Goal: Communication & Community: Answer question/provide support

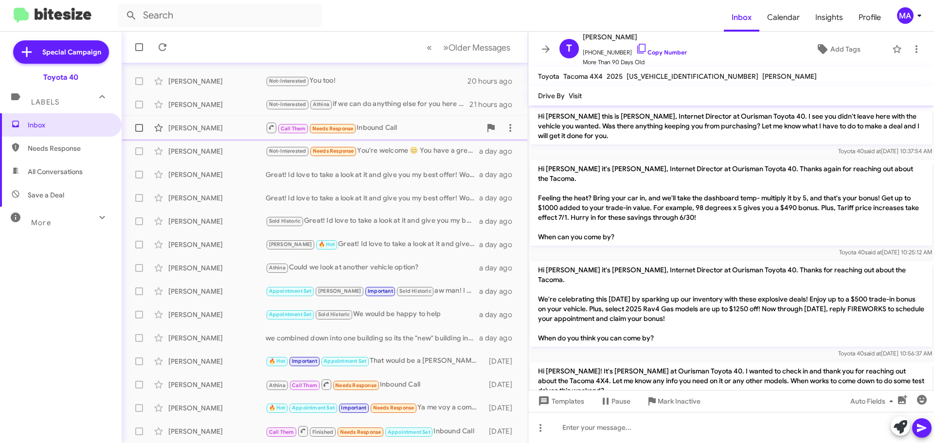
scroll to position [122, 0]
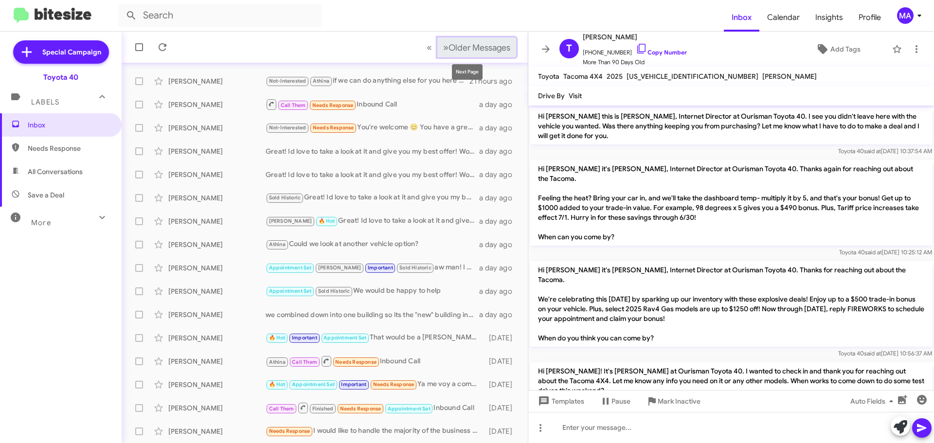
click at [476, 47] on span "Older Messages" at bounding box center [479, 47] width 62 height 11
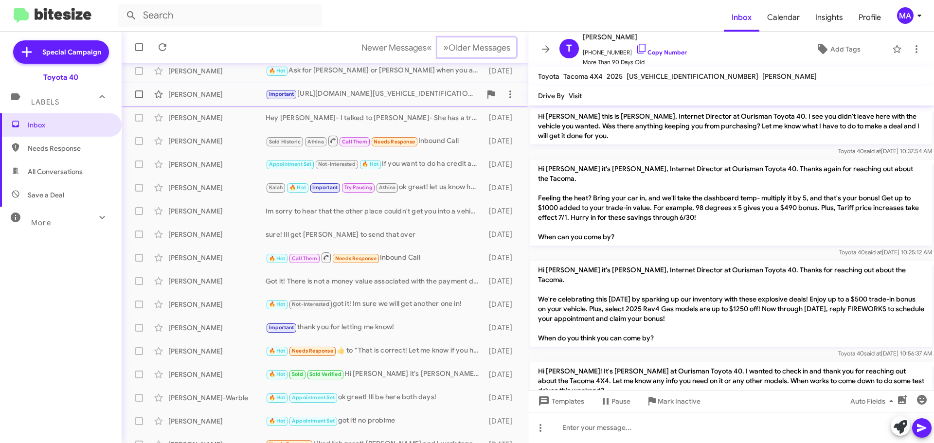
scroll to position [122, 0]
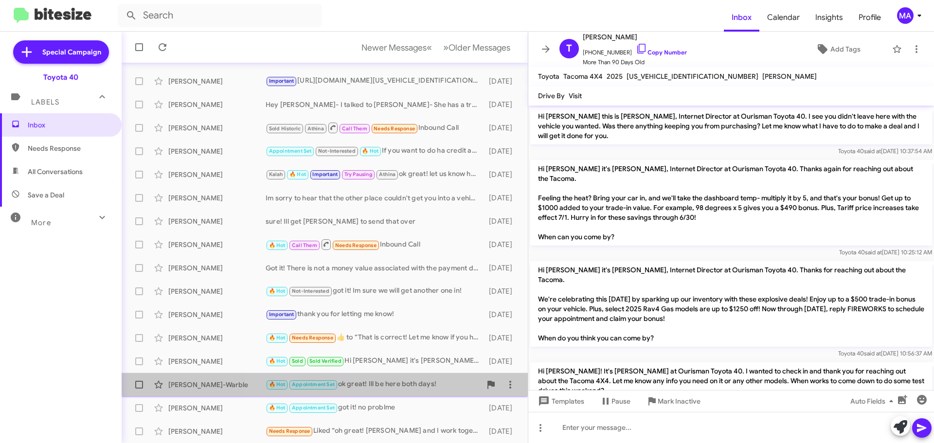
click at [393, 383] on div "🔥 Hot Appointment Set ok great! Ill be here both days!" at bounding box center [373, 384] width 215 height 11
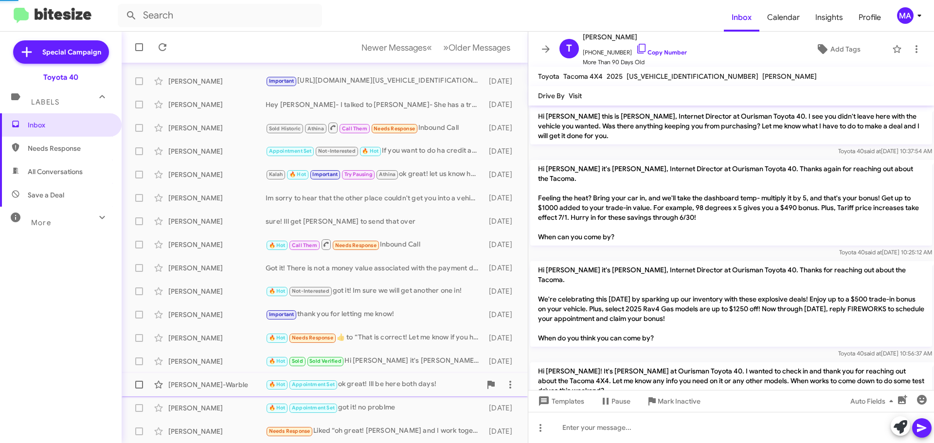
scroll to position [321, 0]
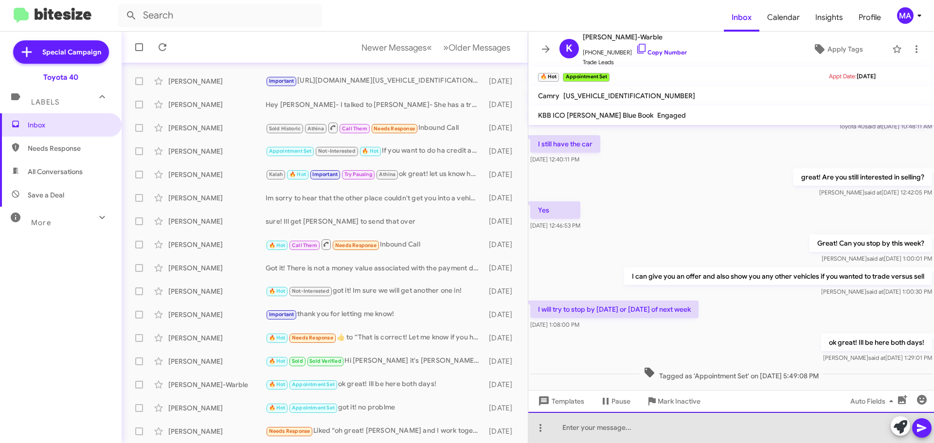
click at [631, 431] on div at bounding box center [731, 427] width 406 height 31
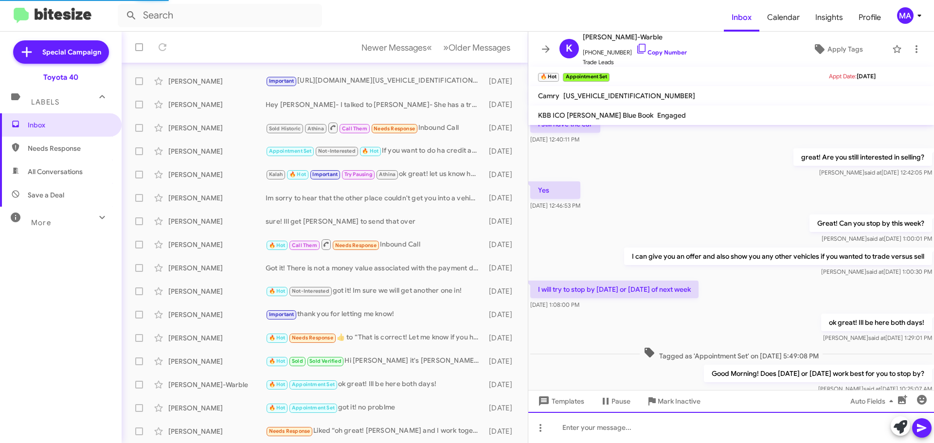
scroll to position [375, 0]
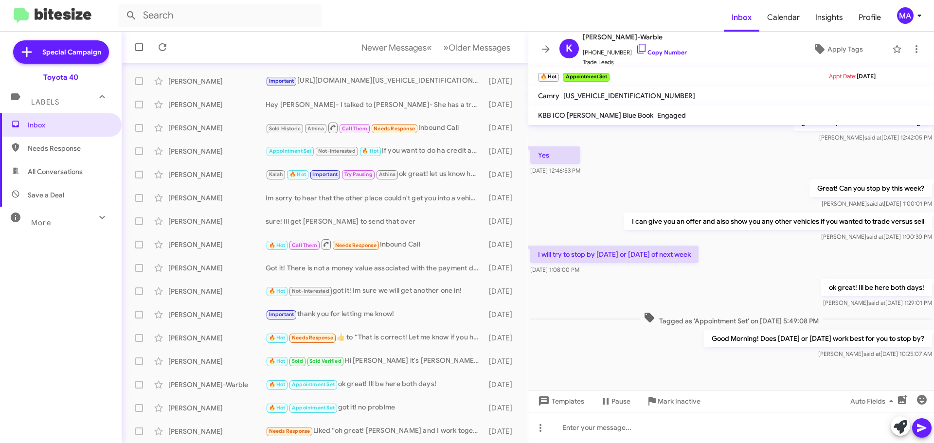
click at [66, 148] on span "Needs Response" at bounding box center [69, 148] width 83 height 10
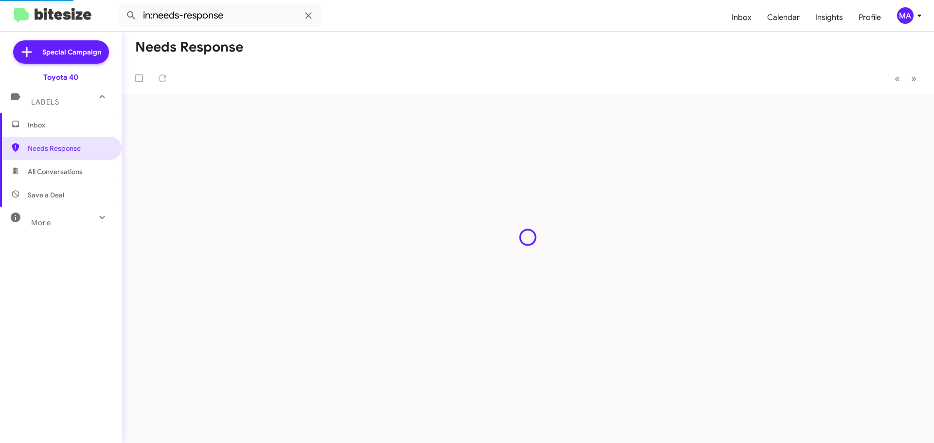
click at [65, 173] on span "All Conversations" at bounding box center [55, 172] width 55 height 10
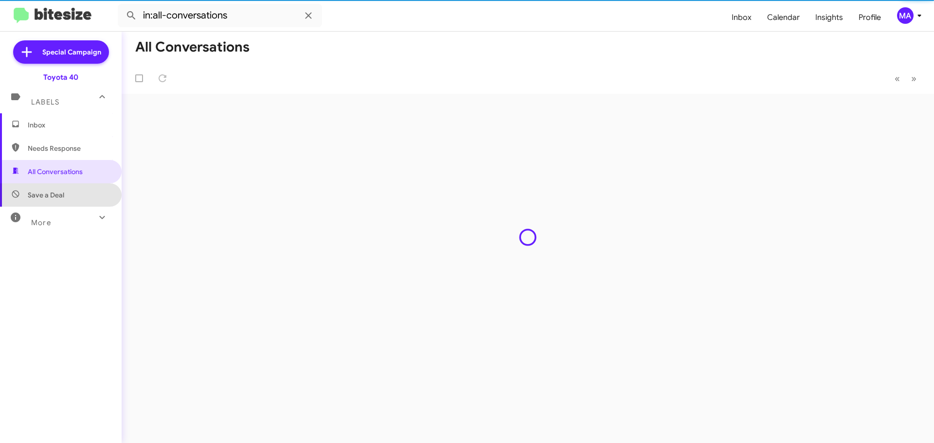
click at [63, 195] on span "Save a Deal" at bounding box center [46, 195] width 36 height 10
type input "in:not-interested"
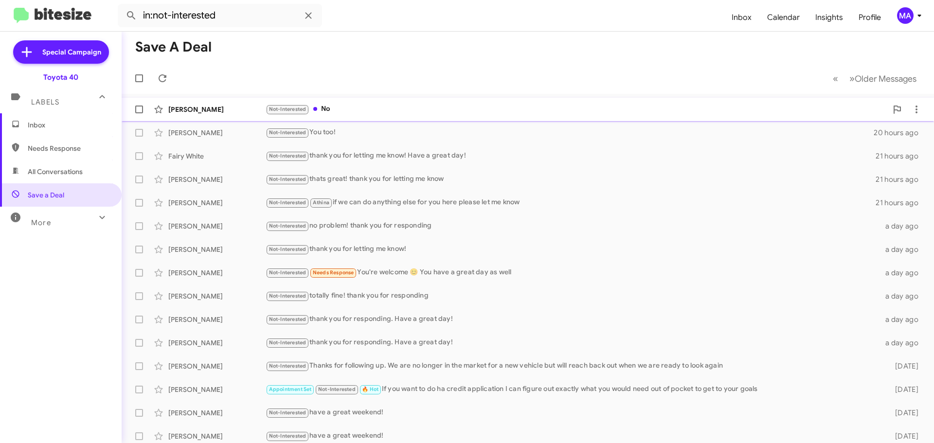
click at [334, 107] on div "Not-Interested No" at bounding box center [577, 109] width 622 height 11
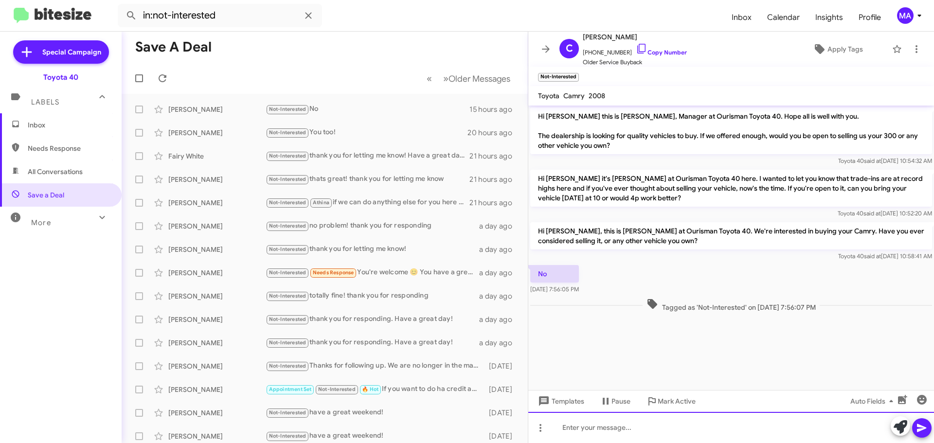
click at [629, 427] on div at bounding box center [731, 427] width 406 height 31
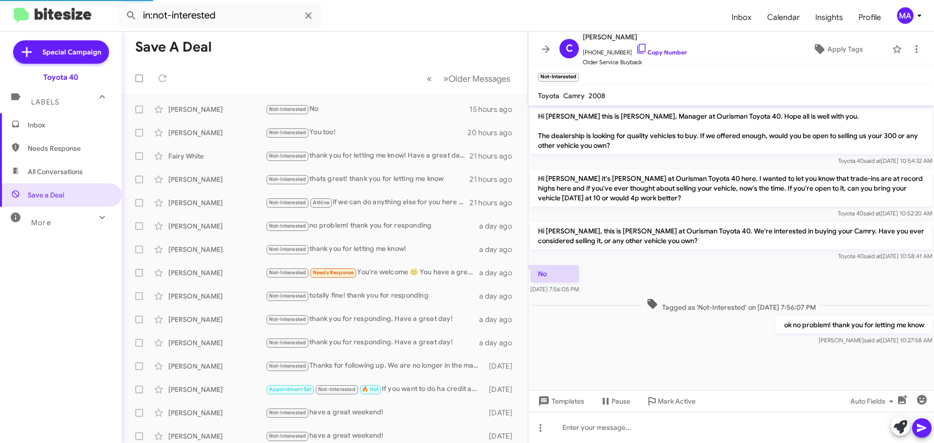
click at [36, 120] on span "Inbox" at bounding box center [69, 125] width 83 height 10
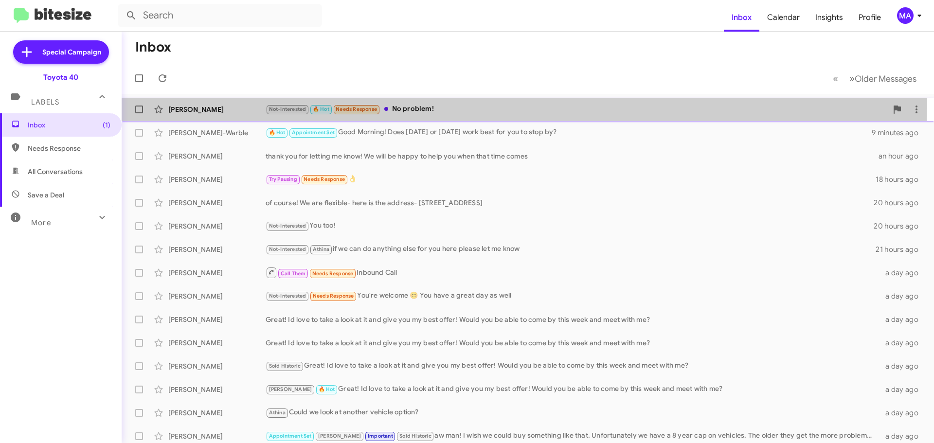
click at [431, 101] on div "[PERSON_NAME] Not-Interested 🔥 Hot Needs Response No problem! 6 minutes ago" at bounding box center [527, 109] width 797 height 19
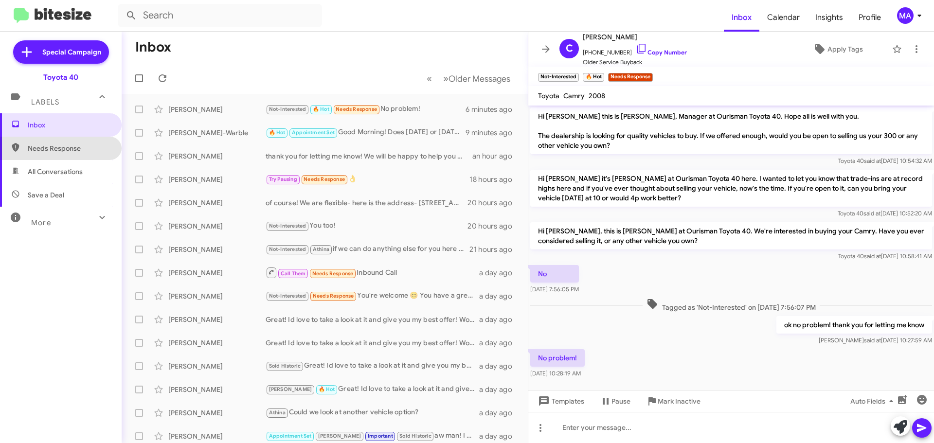
click at [73, 150] on span "Needs Response" at bounding box center [69, 148] width 83 height 10
type input "in:needs-response"
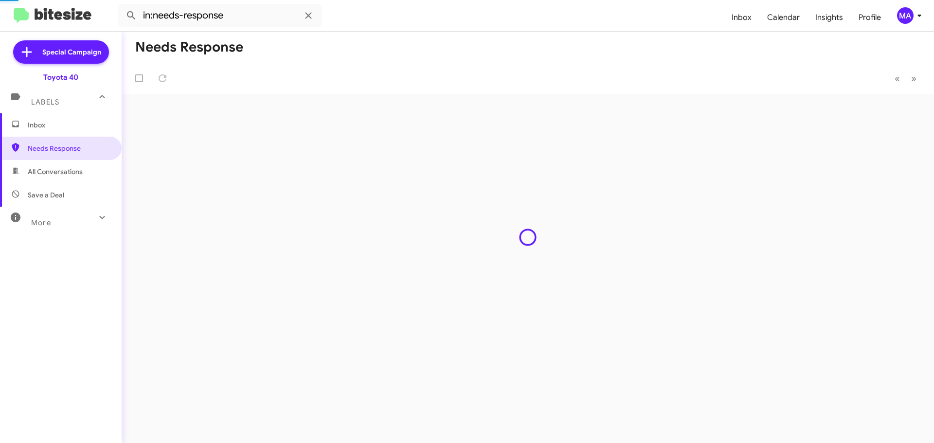
click at [58, 128] on span "Inbox" at bounding box center [69, 125] width 83 height 10
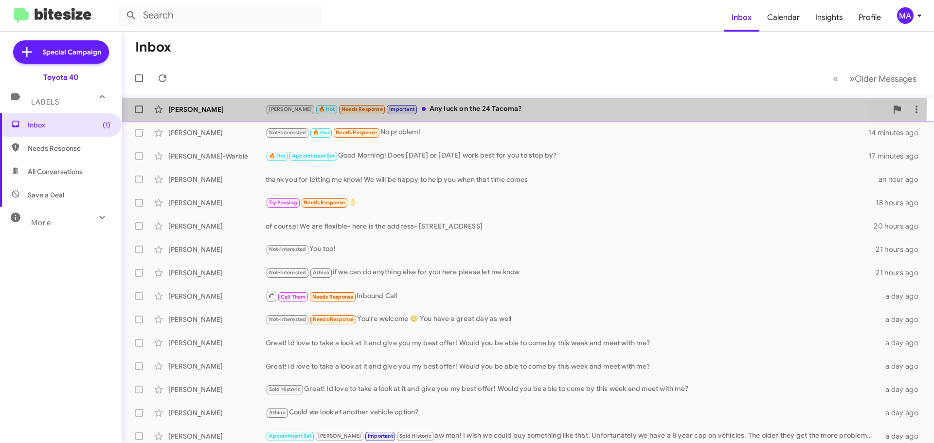
click at [465, 107] on div "[PERSON_NAME] 🔥 Hot Needs Response Important Any luck on the 24 Tacoma?" at bounding box center [577, 109] width 622 height 11
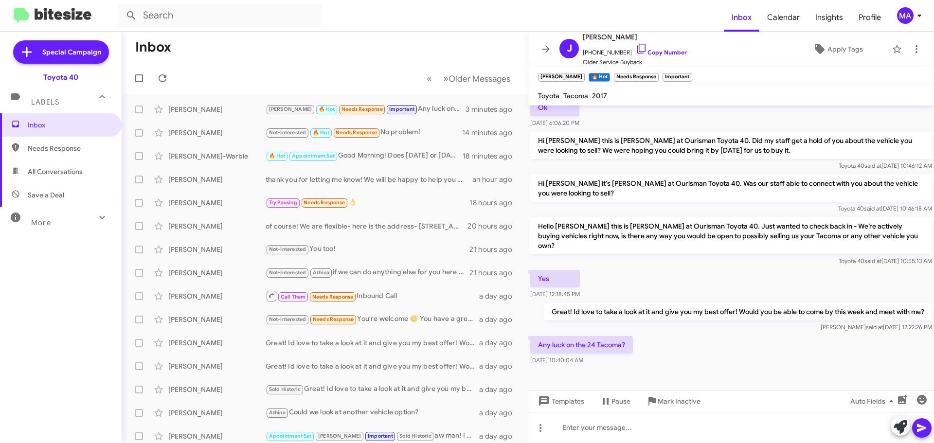
scroll to position [457, 0]
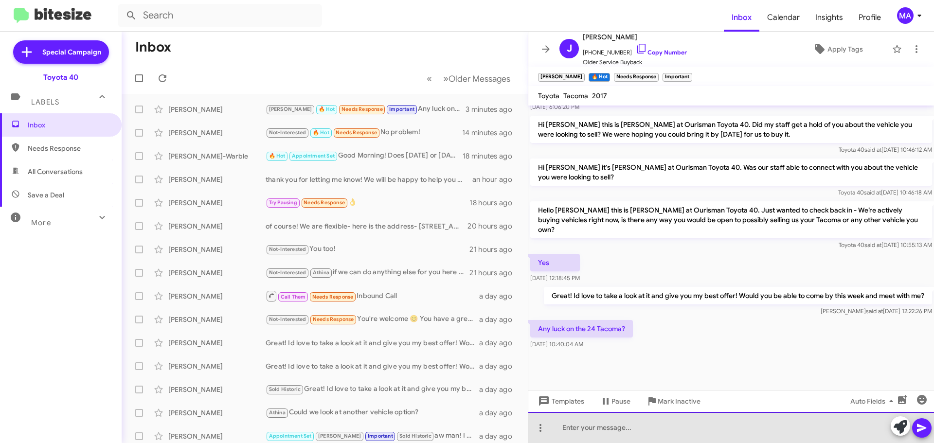
click at [583, 430] on div at bounding box center [731, 427] width 406 height 31
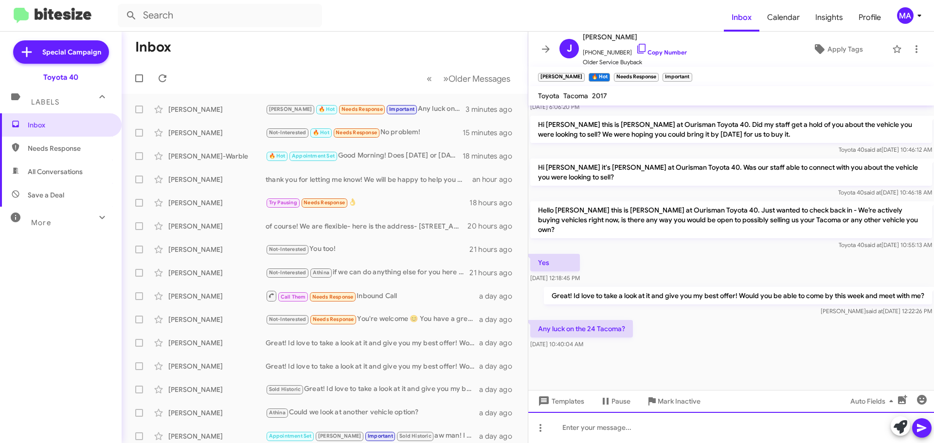
click at [642, 430] on div at bounding box center [731, 427] width 406 height 31
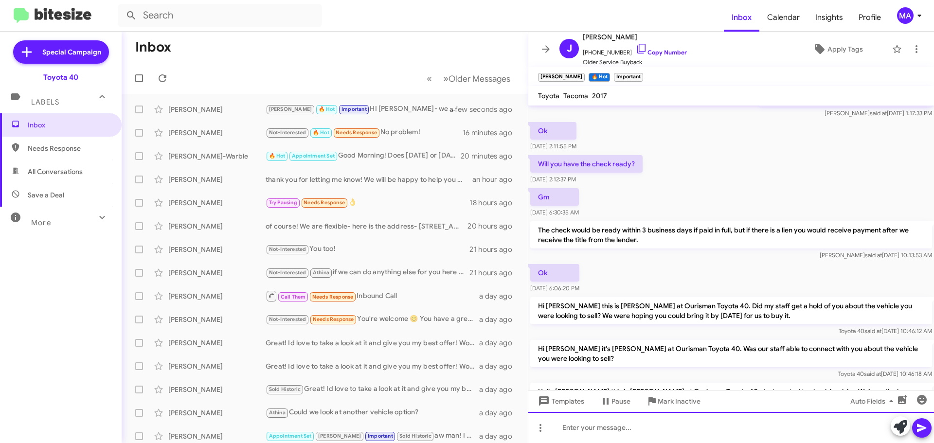
scroll to position [613, 0]
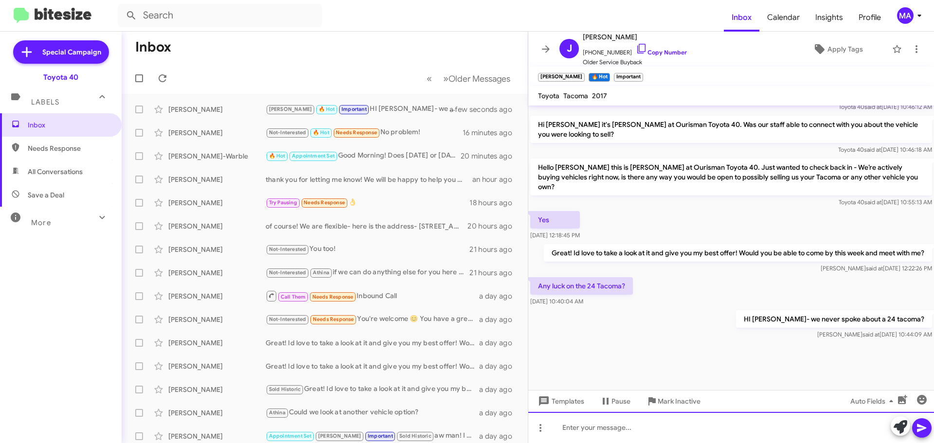
click at [650, 431] on div at bounding box center [731, 427] width 406 height 31
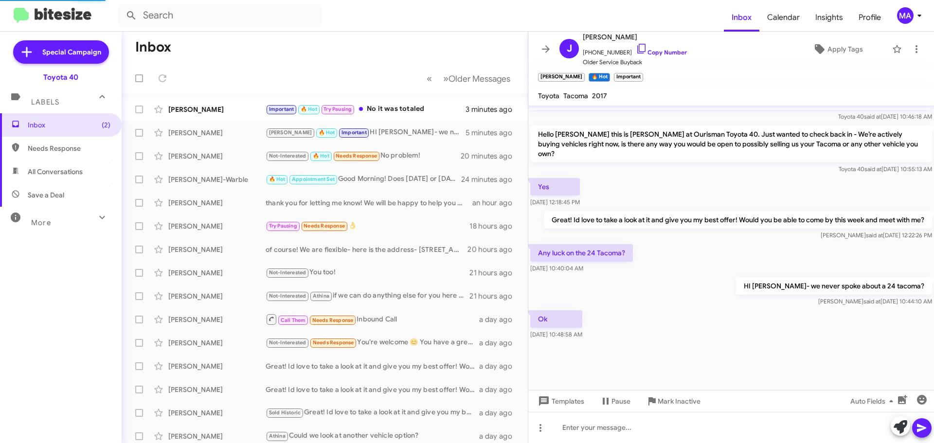
scroll to position [465, 0]
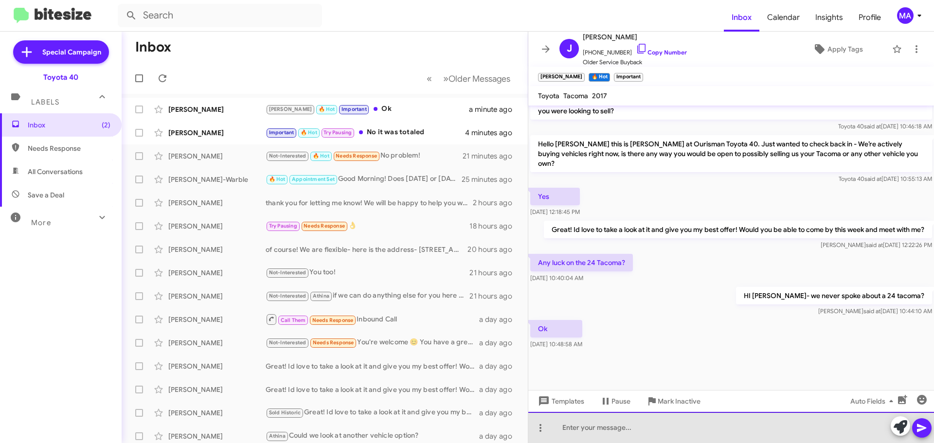
click at [604, 423] on div at bounding box center [731, 427] width 406 height 31
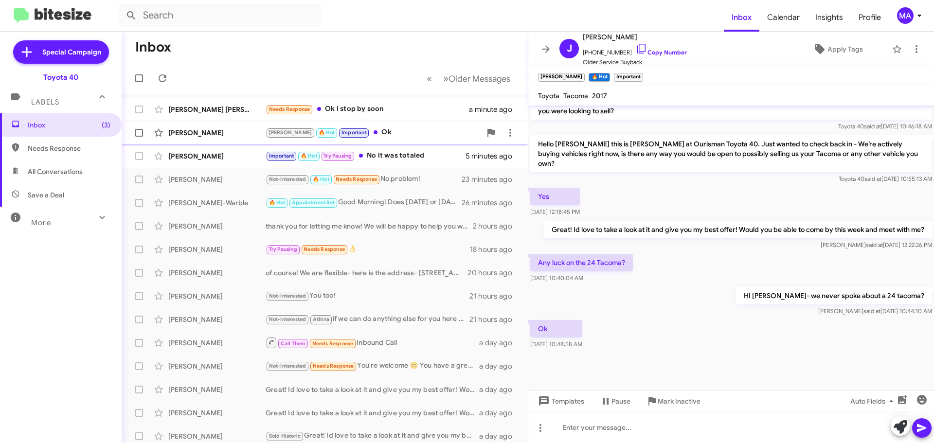
click at [361, 134] on div "[PERSON_NAME] 🔥 Hot Important Ok" at bounding box center [373, 132] width 215 height 11
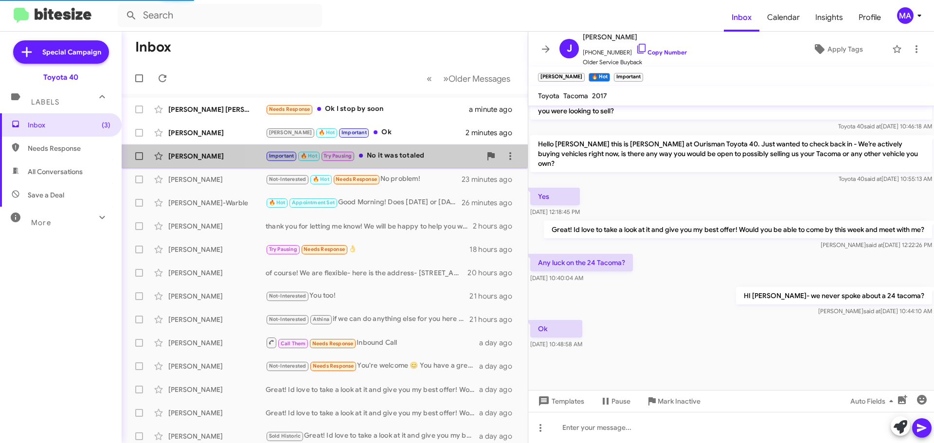
click at [407, 155] on div "Important 🔥 Hot Try Pausing No it was totaled" at bounding box center [373, 155] width 215 height 11
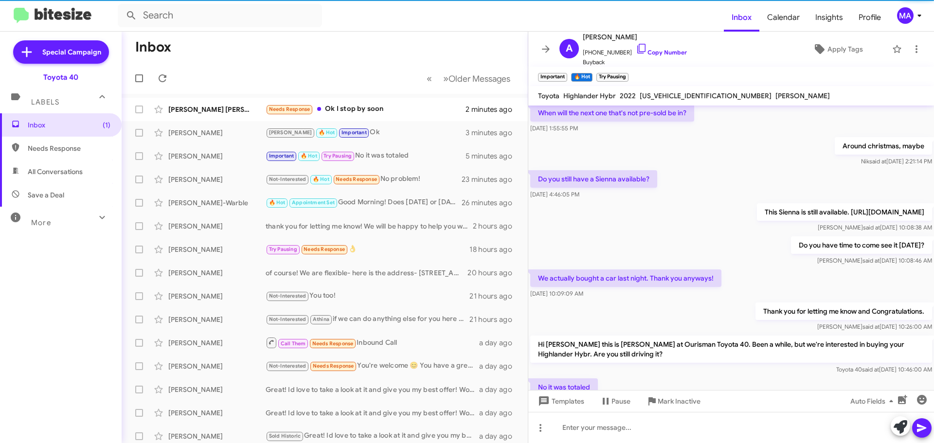
scroll to position [533, 0]
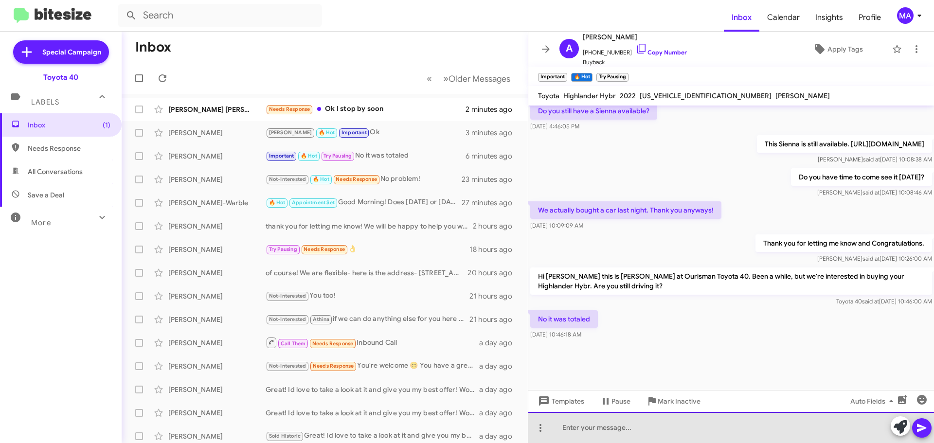
click at [612, 432] on div at bounding box center [731, 427] width 406 height 31
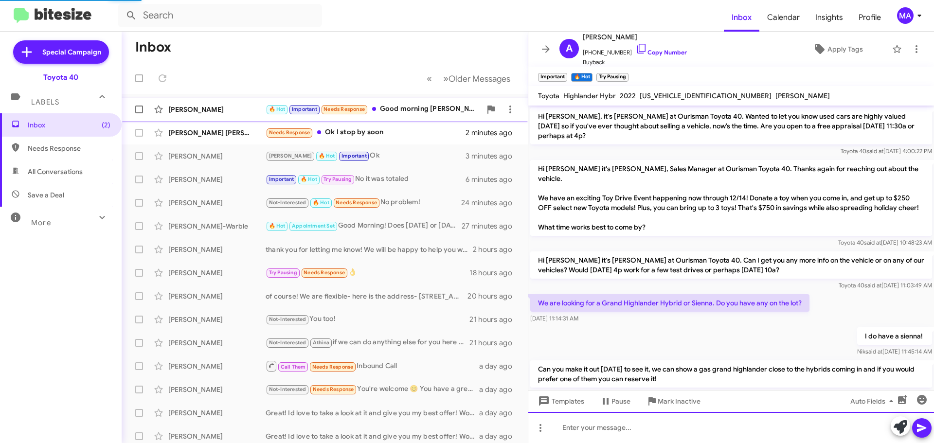
scroll to position [49, 0]
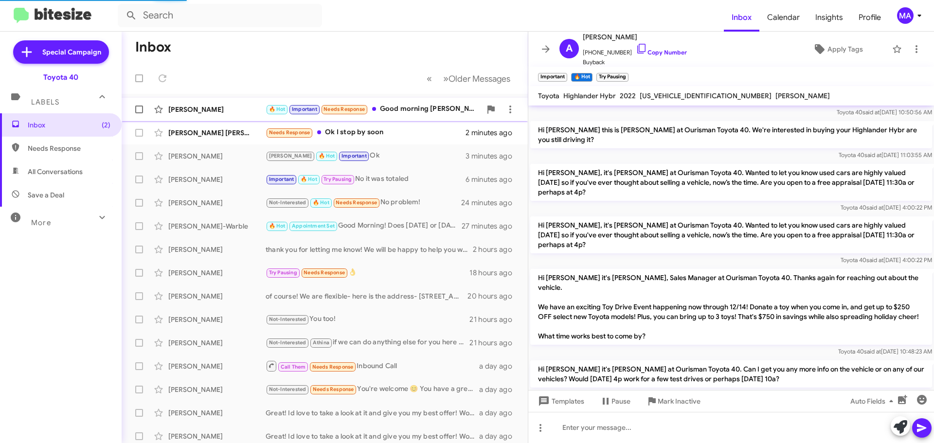
click at [225, 118] on div "[PERSON_NAME] 🔥 Hot Important Needs Response Good morning [PERSON_NAME]🌞yes I'm…" at bounding box center [324, 109] width 391 height 19
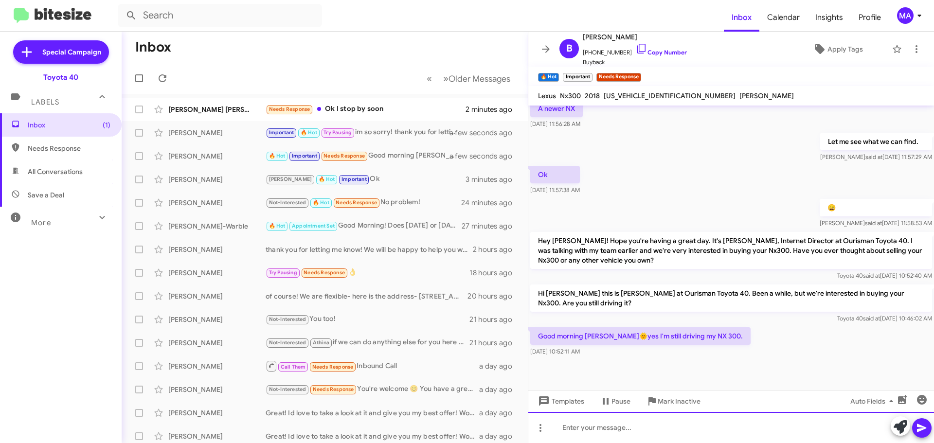
click at [587, 433] on div at bounding box center [731, 427] width 406 height 31
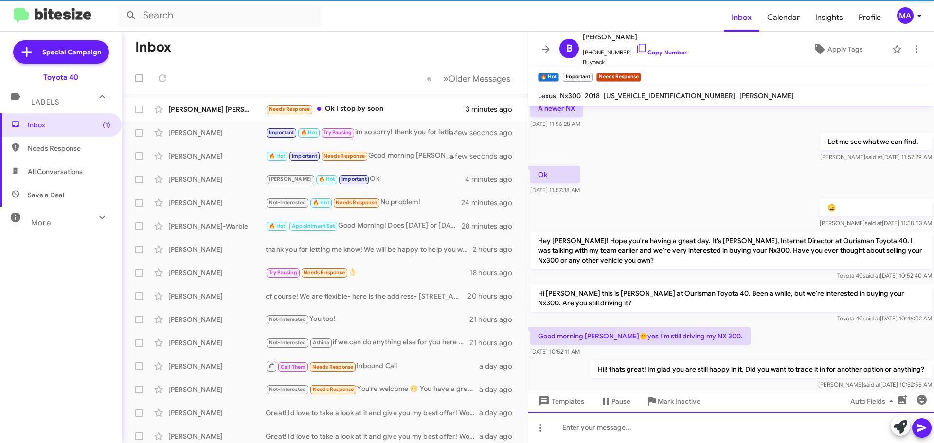
scroll to position [0, 0]
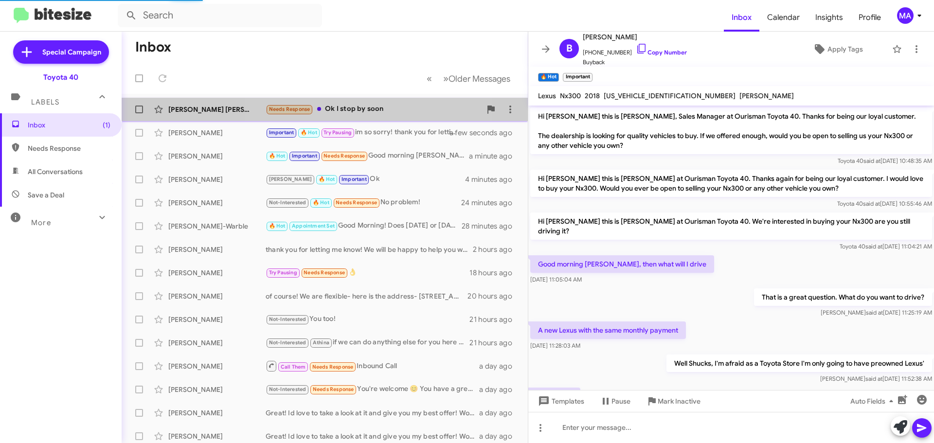
click at [345, 106] on div "Needs Response Ok I stop by soon" at bounding box center [373, 109] width 215 height 11
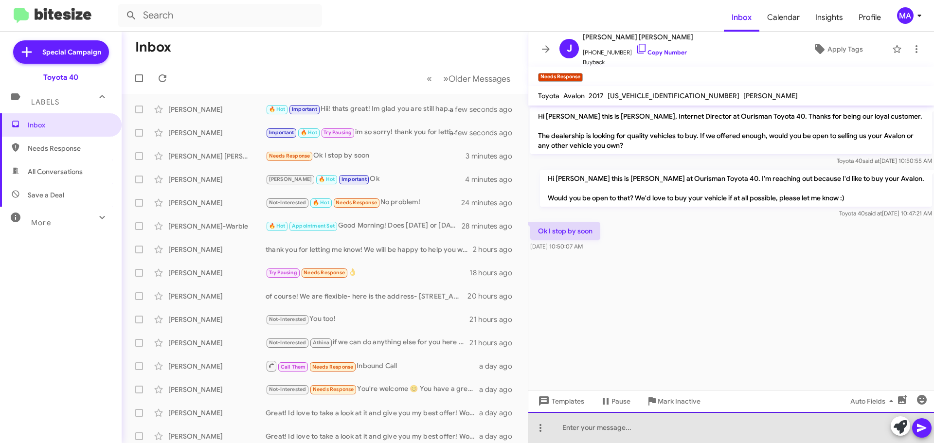
click at [606, 428] on div at bounding box center [731, 427] width 406 height 31
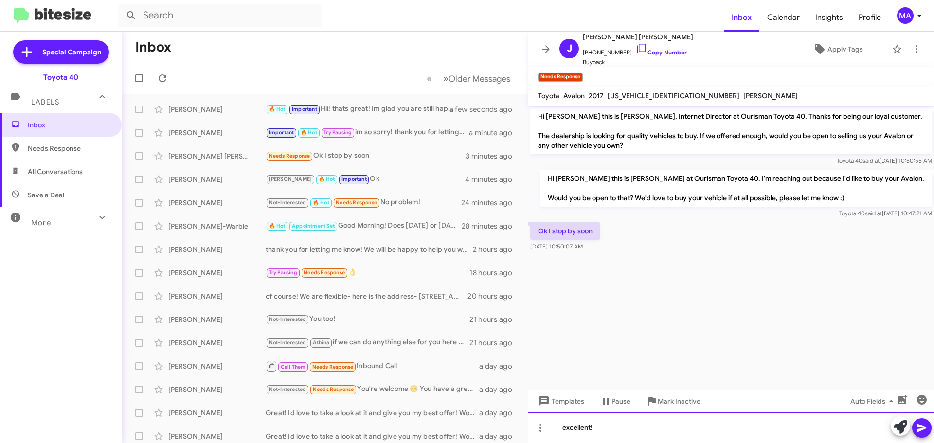
click at [615, 429] on div "excellent!" at bounding box center [731, 427] width 406 height 31
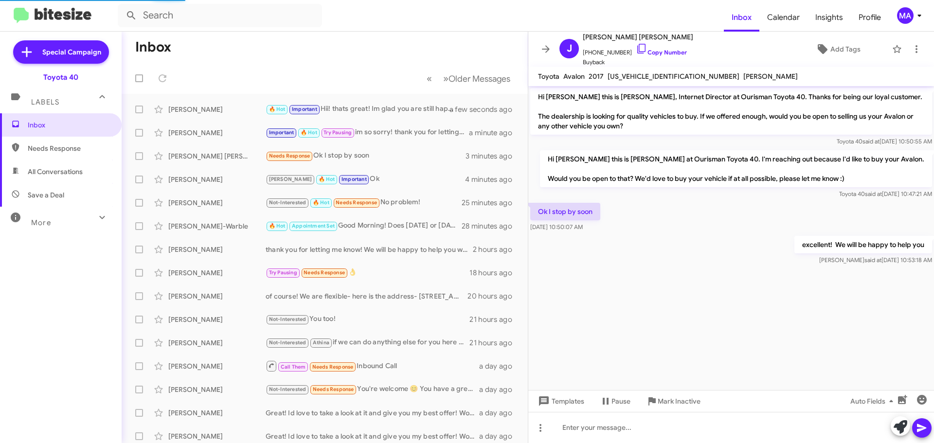
click at [61, 147] on span "Needs Response" at bounding box center [69, 148] width 83 height 10
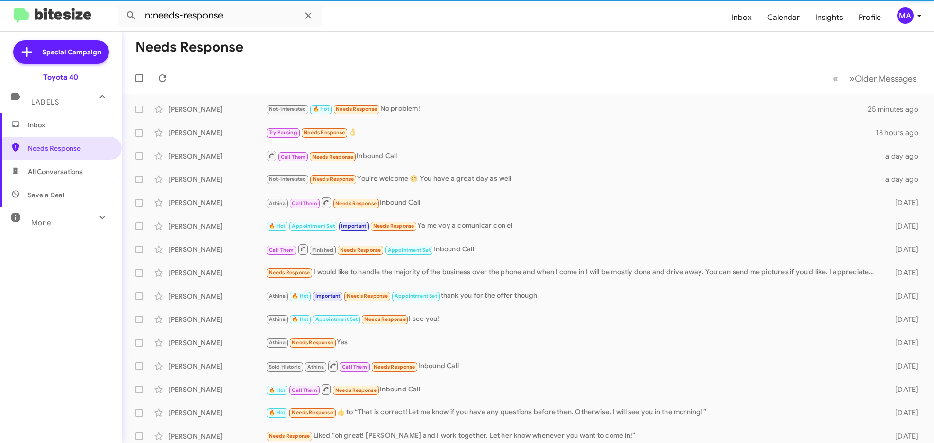
click at [69, 170] on span "All Conversations" at bounding box center [55, 172] width 55 height 10
type input "in:all-conversations"
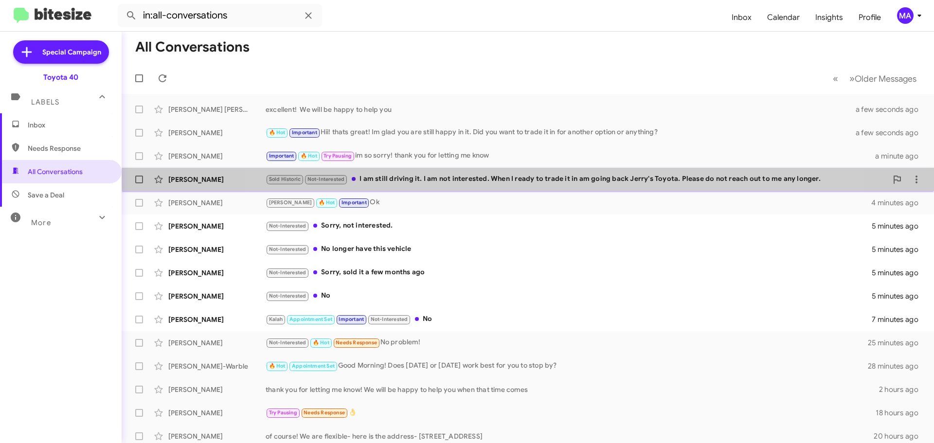
click at [549, 179] on div "Sold Historic Not-Interested I am still driving it. I am not interested. When I…" at bounding box center [577, 179] width 622 height 11
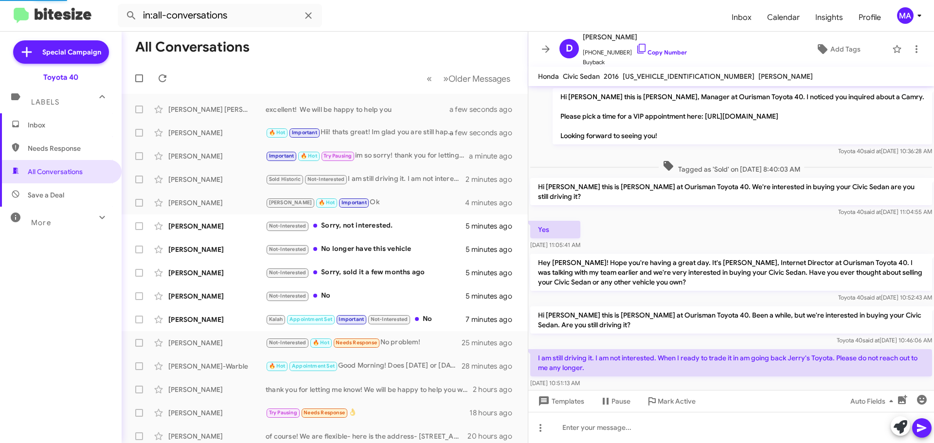
scroll to position [28, 0]
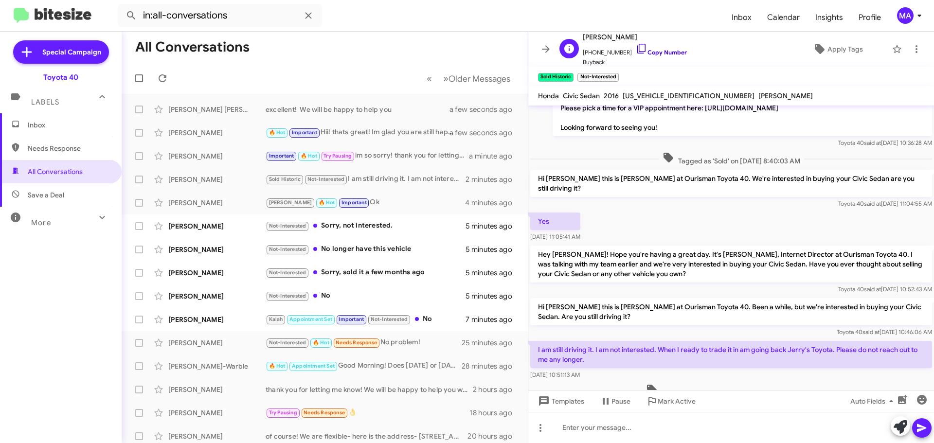
click at [636, 48] on icon at bounding box center [642, 49] width 12 height 12
drag, startPoint x: 606, startPoint y: 370, endPoint x: 531, endPoint y: 300, distance: 102.2
click at [531, 300] on div "Hi [PERSON_NAME] this is [PERSON_NAME], Manager at Ourisman Toyota 40. I notice…" at bounding box center [731, 239] width 406 height 322
copy div "Hi [PERSON_NAME] this is [PERSON_NAME] at Ourisman Toyota 40. Been a while, but…"
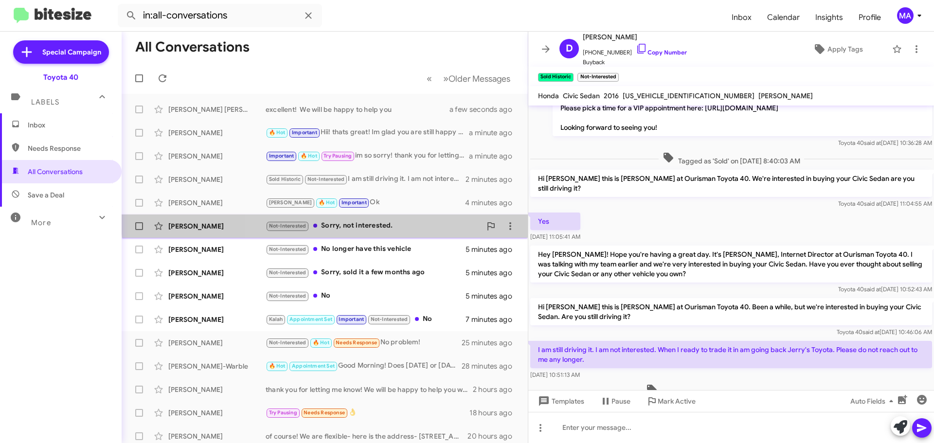
click at [386, 219] on div "[PERSON_NAME] Not-Interested Sorry, not interested. 5 minutes ago" at bounding box center [324, 225] width 391 height 19
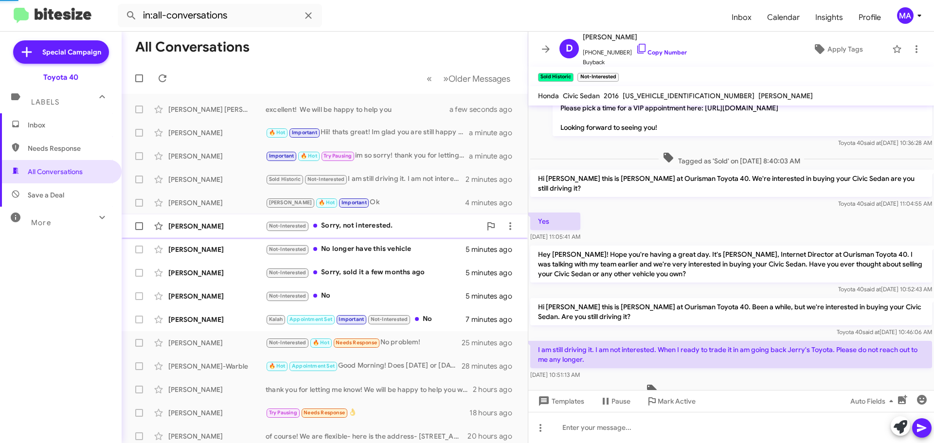
scroll to position [176, 0]
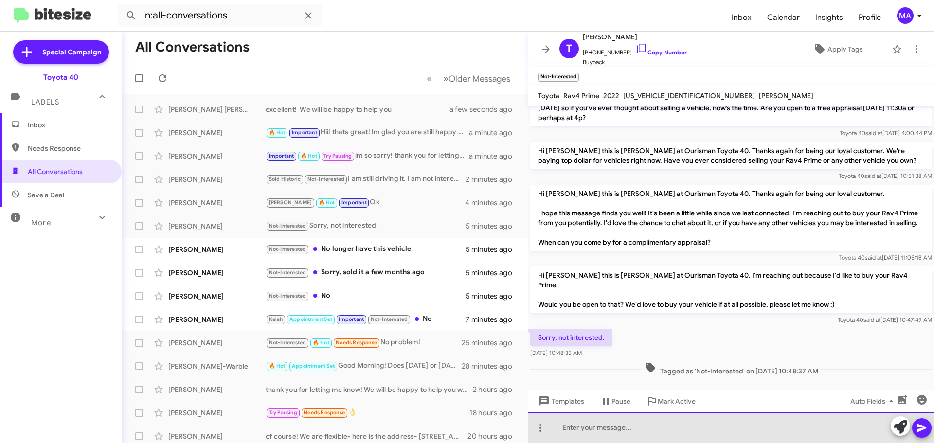
click at [589, 433] on div at bounding box center [731, 427] width 406 height 31
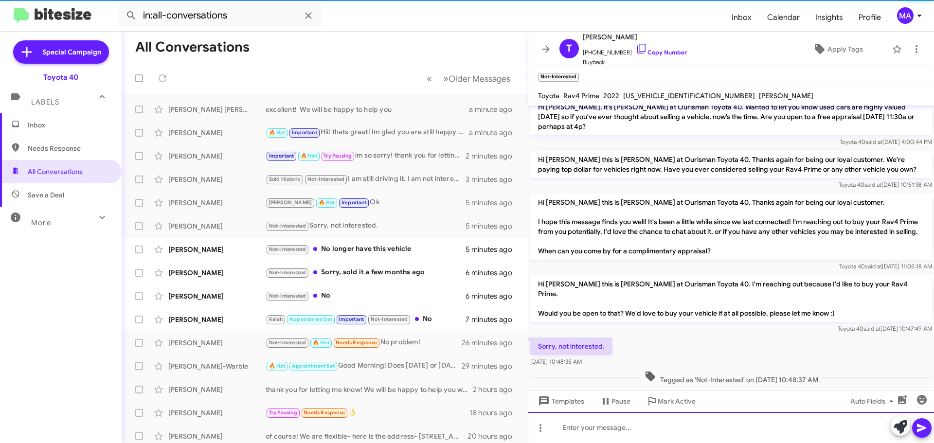
scroll to position [211, 0]
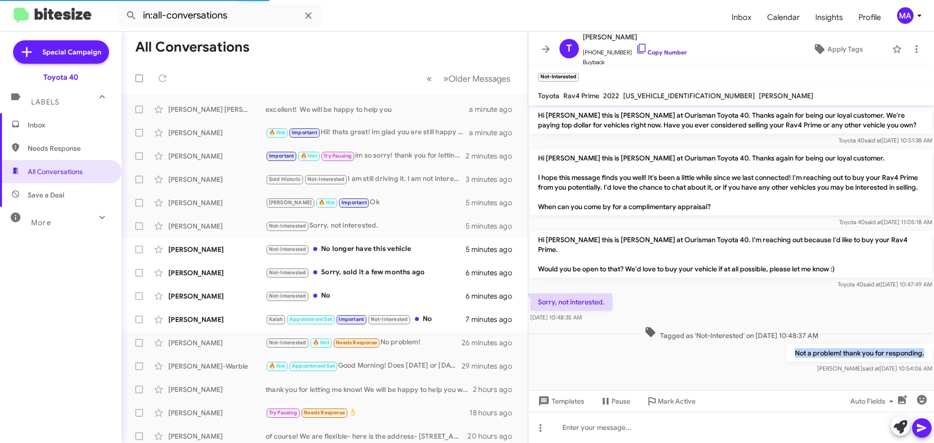
drag, startPoint x: 921, startPoint y: 346, endPoint x: 789, endPoint y: 344, distance: 131.3
click at [789, 344] on p "Not a problem! thank you for responding." at bounding box center [859, 353] width 145 height 18
copy p "Not a problem! thank you for responding."
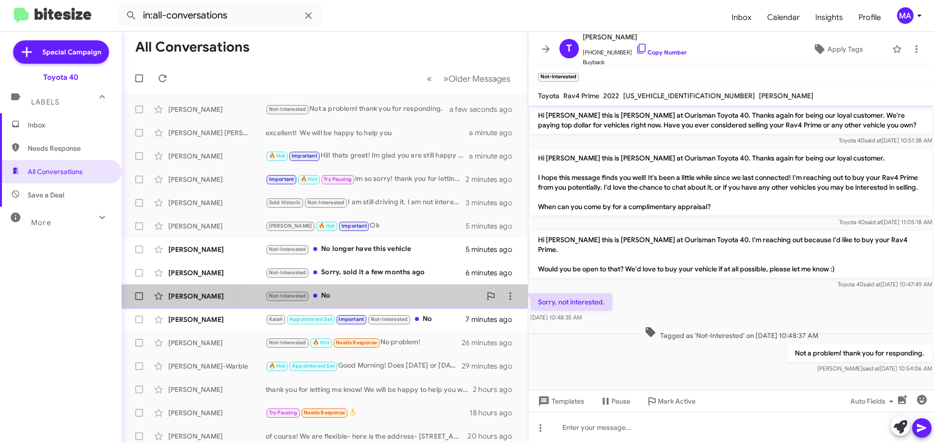
click at [366, 295] on div "Not-Interested No" at bounding box center [373, 295] width 215 height 11
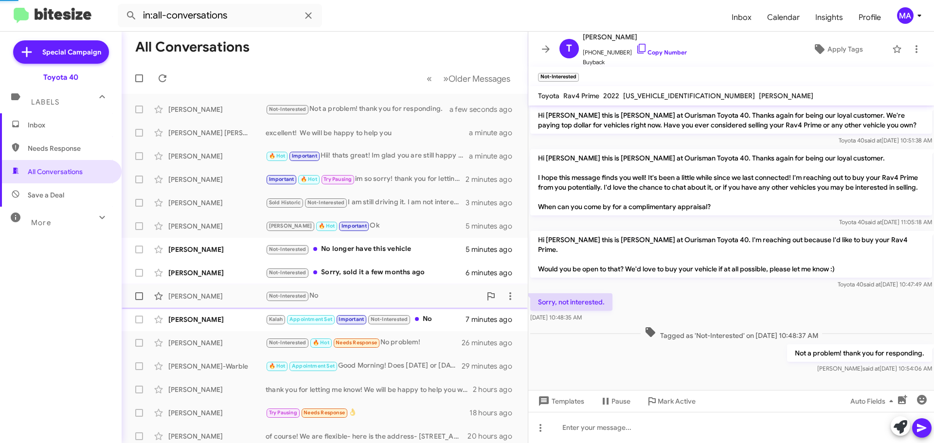
scroll to position [240, 0]
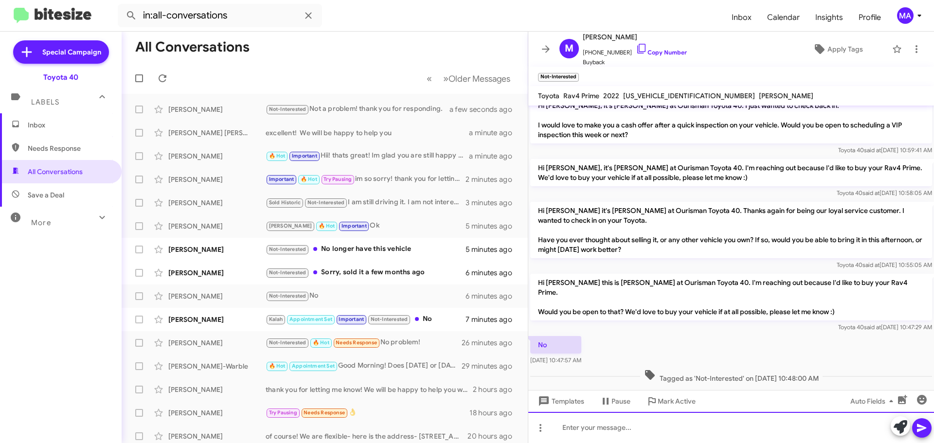
click at [590, 426] on div at bounding box center [731, 427] width 406 height 31
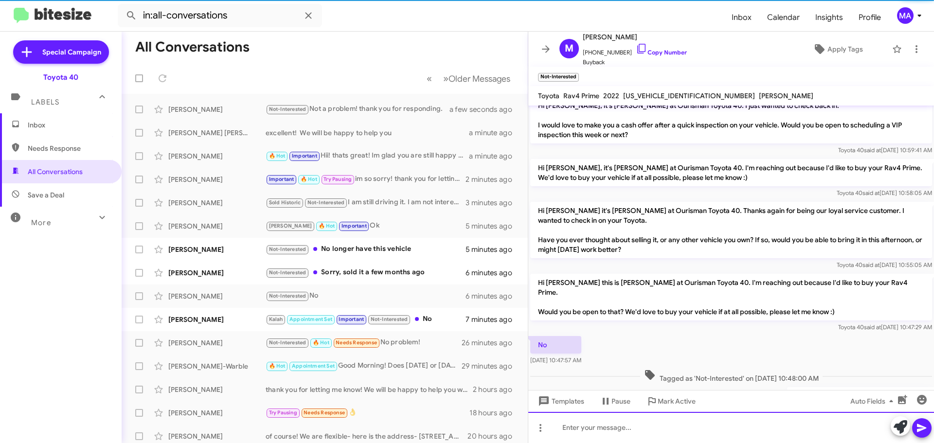
scroll to position [0, 0]
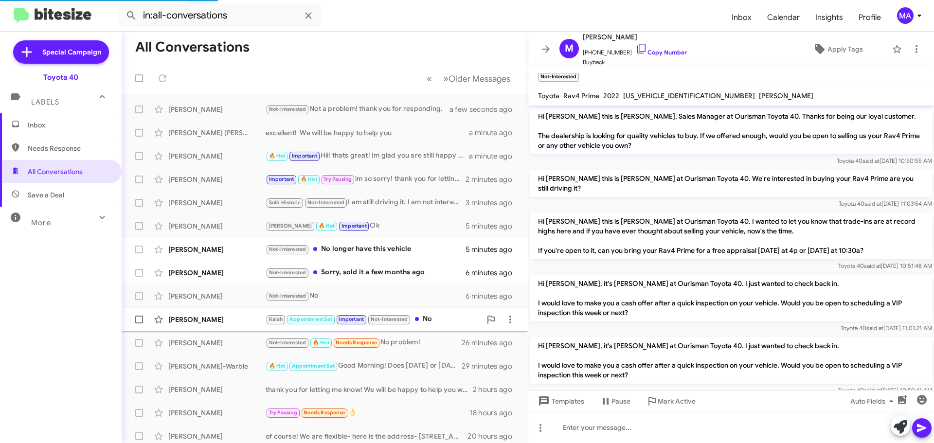
click at [438, 318] on div "Kalah Appointment Set Important Not-Interested No" at bounding box center [373, 319] width 215 height 11
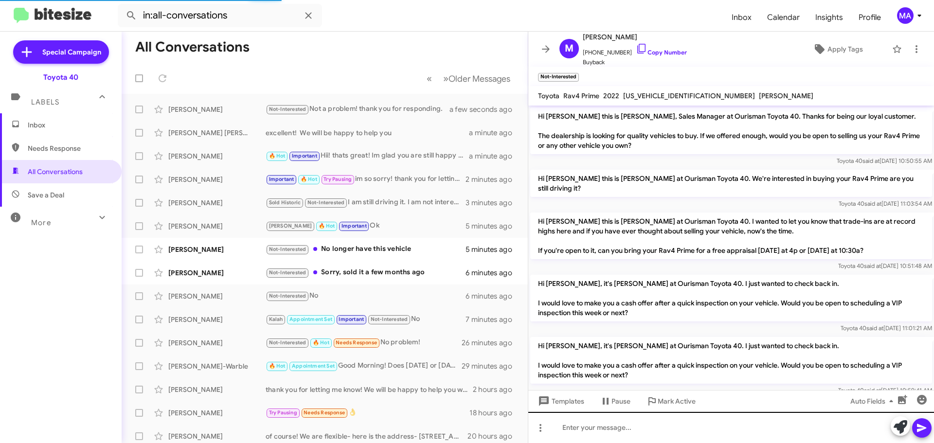
scroll to position [74, 0]
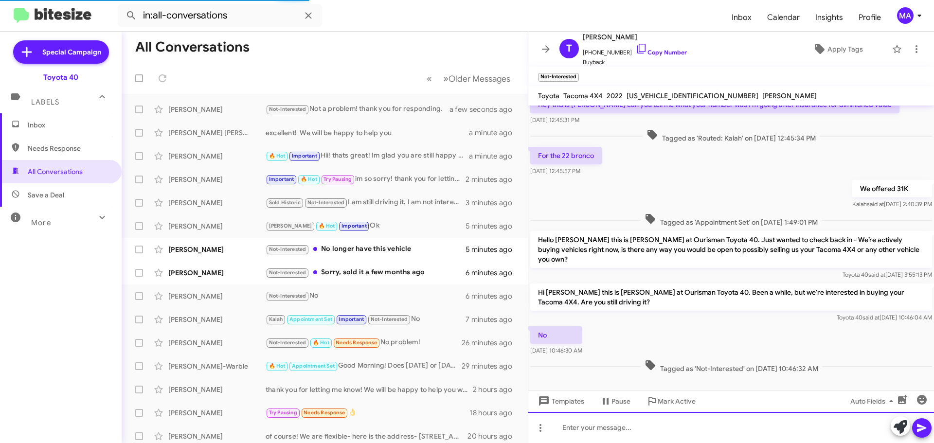
click at [601, 432] on div at bounding box center [731, 427] width 406 height 31
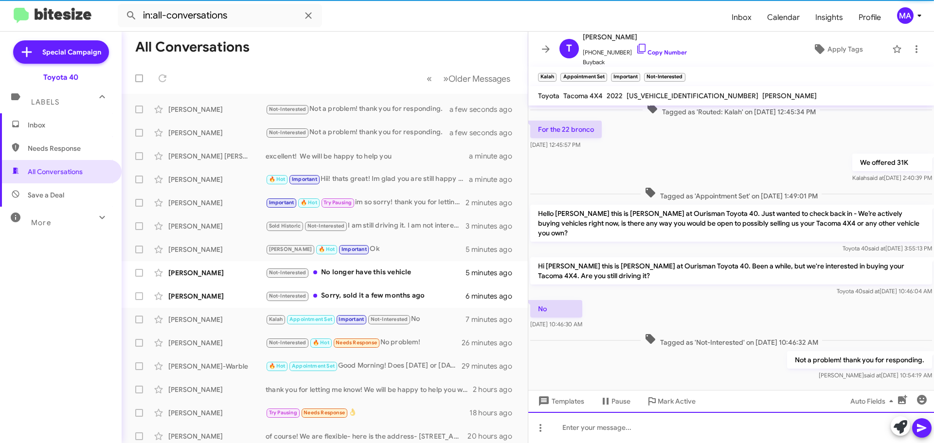
scroll to position [109, 0]
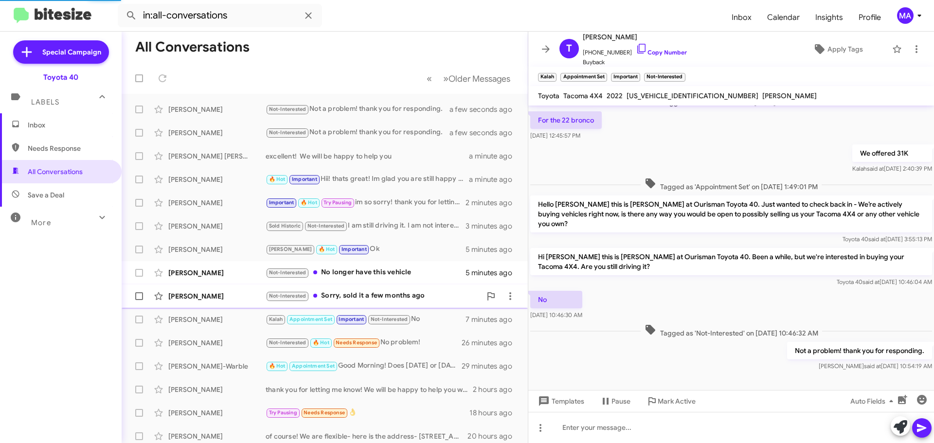
click at [383, 290] on div "Not-Interested Sorry, sold it a few months ago" at bounding box center [373, 295] width 215 height 11
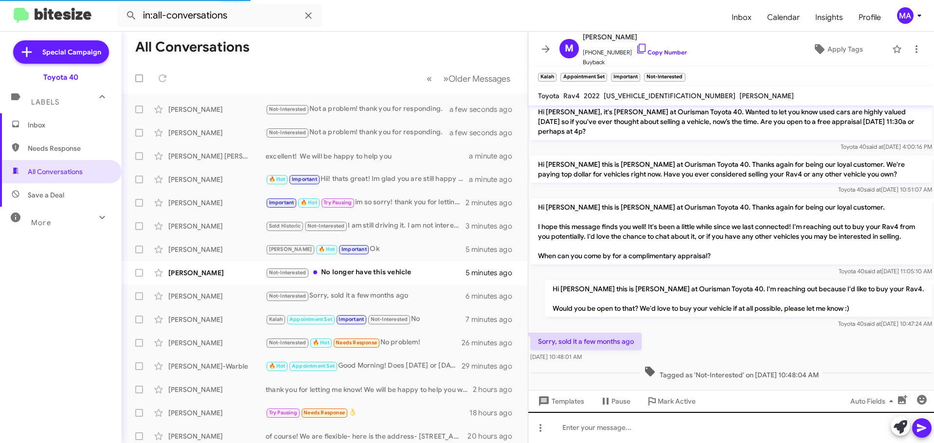
scroll to position [111, 0]
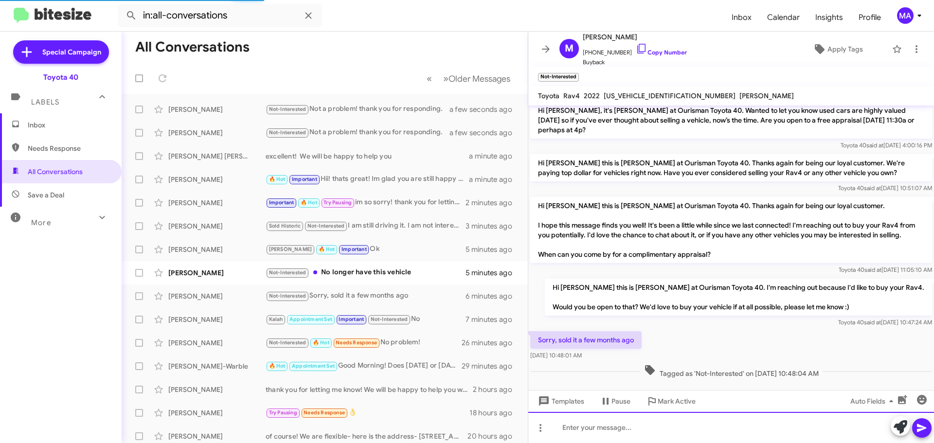
click at [608, 430] on div at bounding box center [731, 427] width 406 height 31
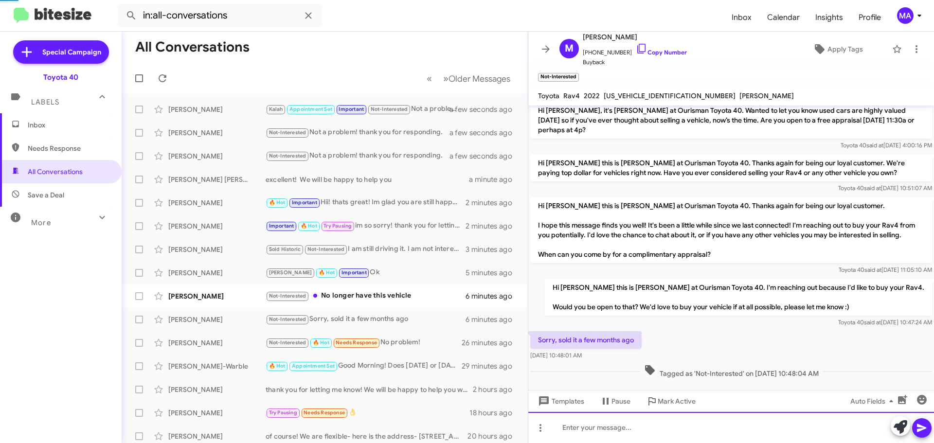
scroll to position [0, 0]
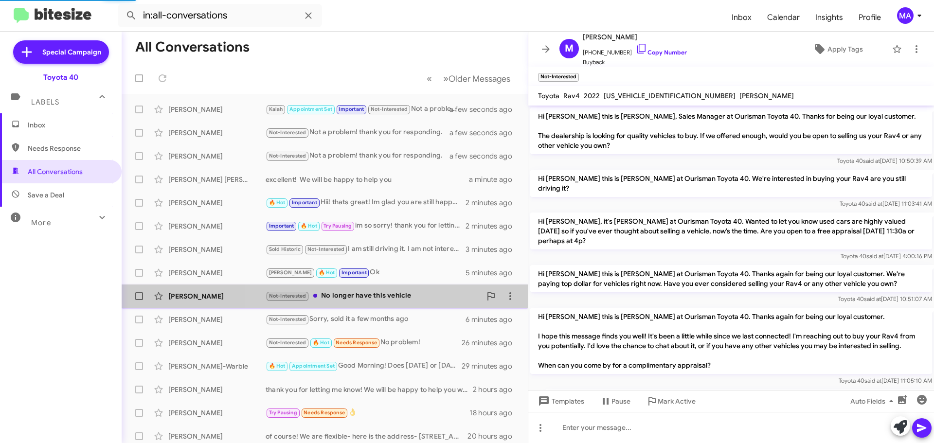
click at [424, 299] on div "Not-Interested No longer have this vehicle" at bounding box center [373, 295] width 215 height 11
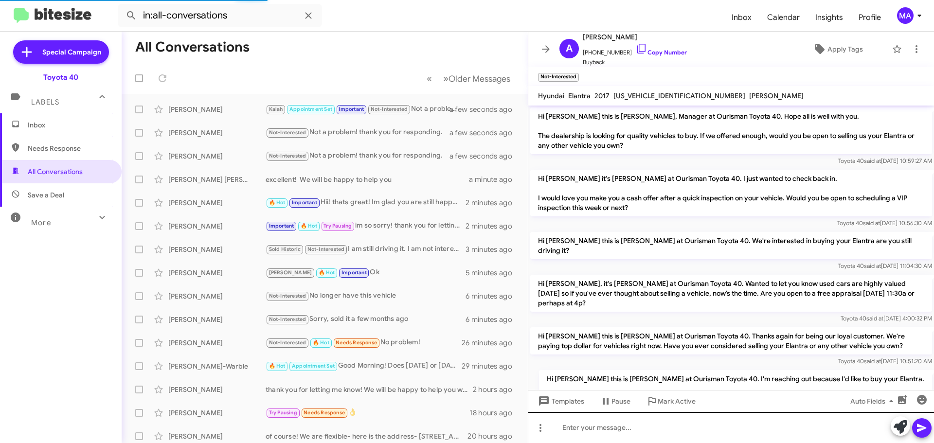
scroll to position [137, 0]
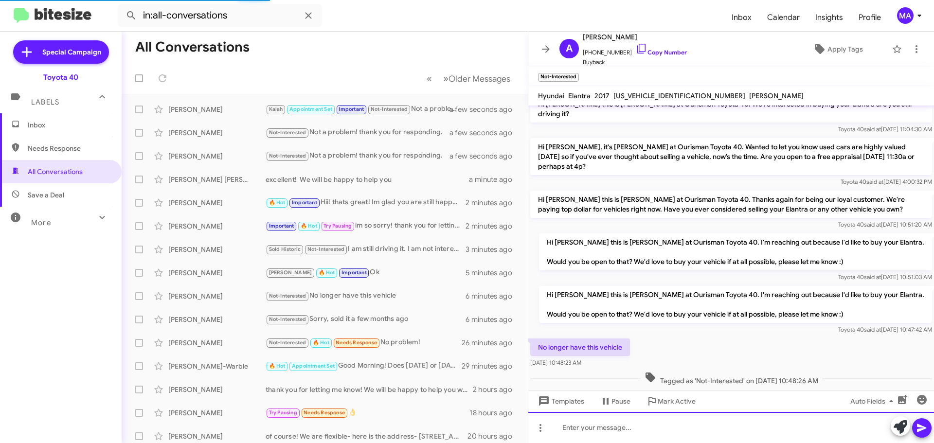
click at [589, 428] on div at bounding box center [731, 427] width 406 height 31
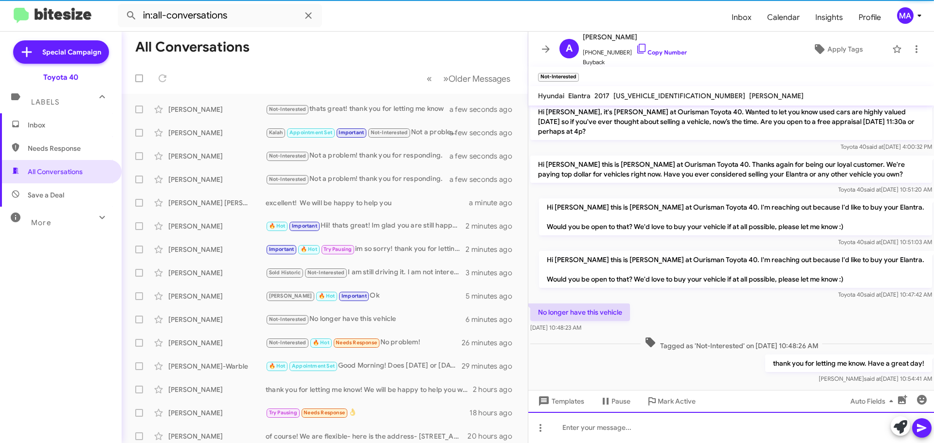
scroll to position [172, 0]
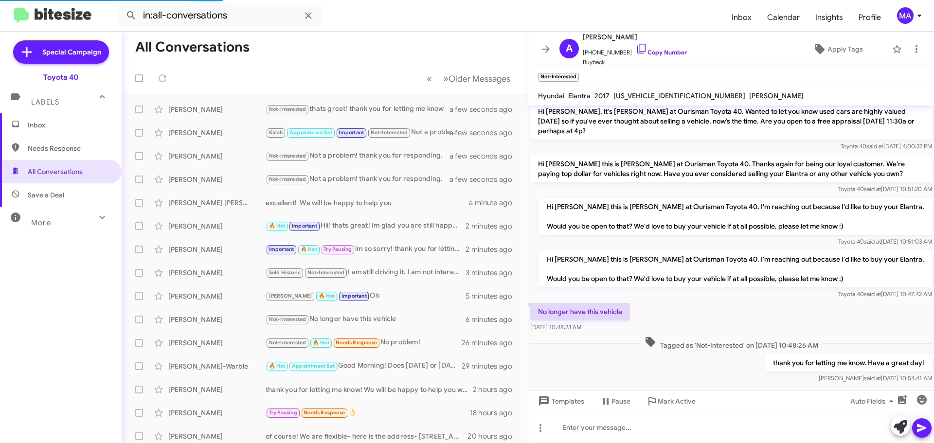
click at [36, 128] on span "Inbox" at bounding box center [69, 125] width 83 height 10
